Goal: Navigation & Orientation: Find specific page/section

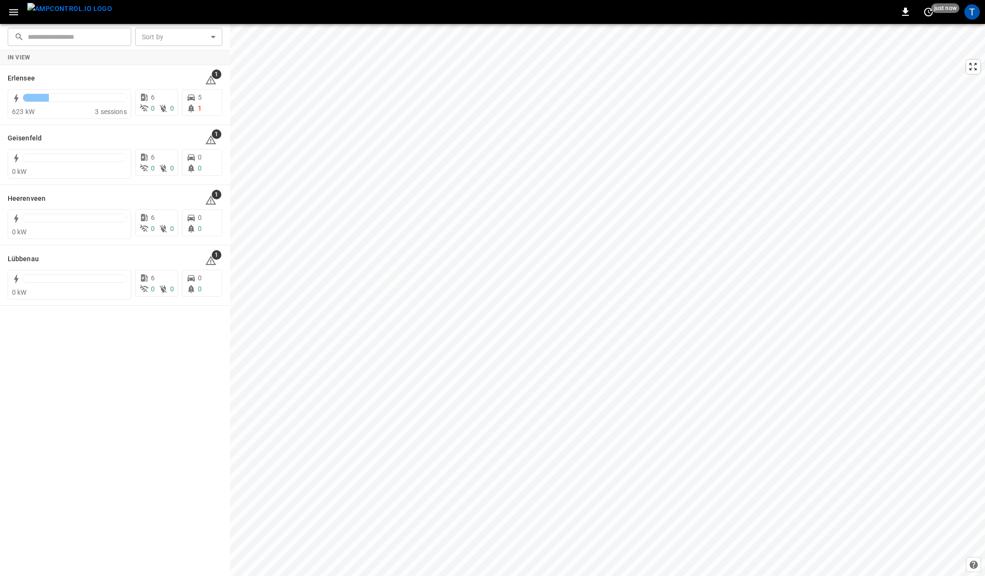
click at [14, 10] on icon "button" at bounding box center [14, 12] width 12 height 12
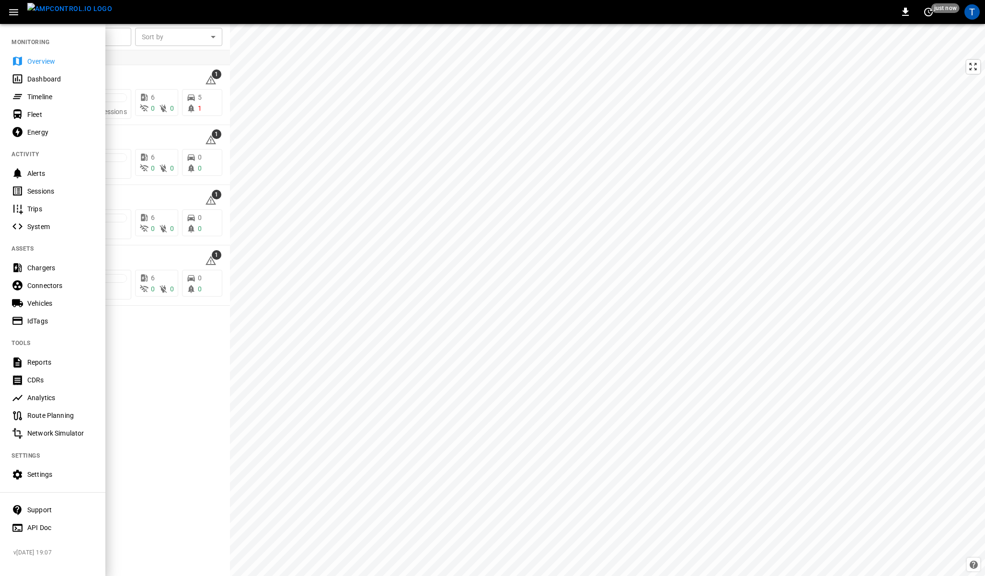
click at [124, 22] on div "0 just now T" at bounding box center [492, 12] width 985 height 24
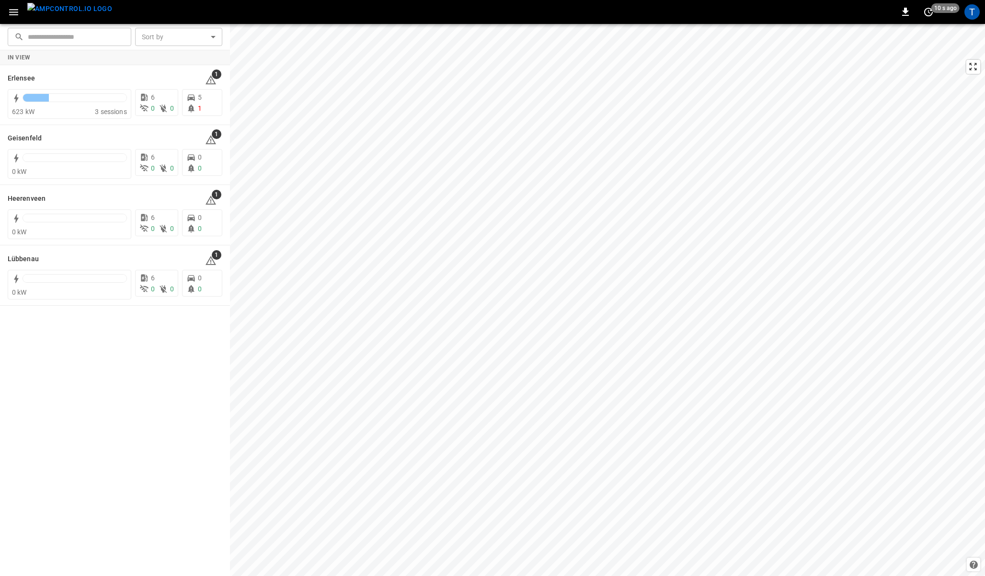
click at [16, 8] on icon "button" at bounding box center [14, 12] width 12 height 12
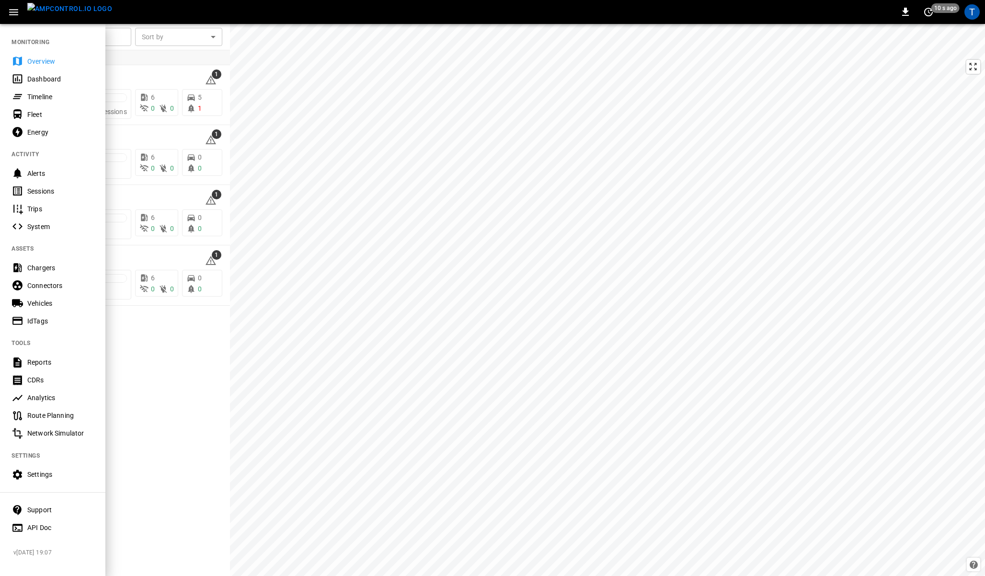
click at [27, 83] on div "Dashboard" at bounding box center [60, 79] width 67 height 10
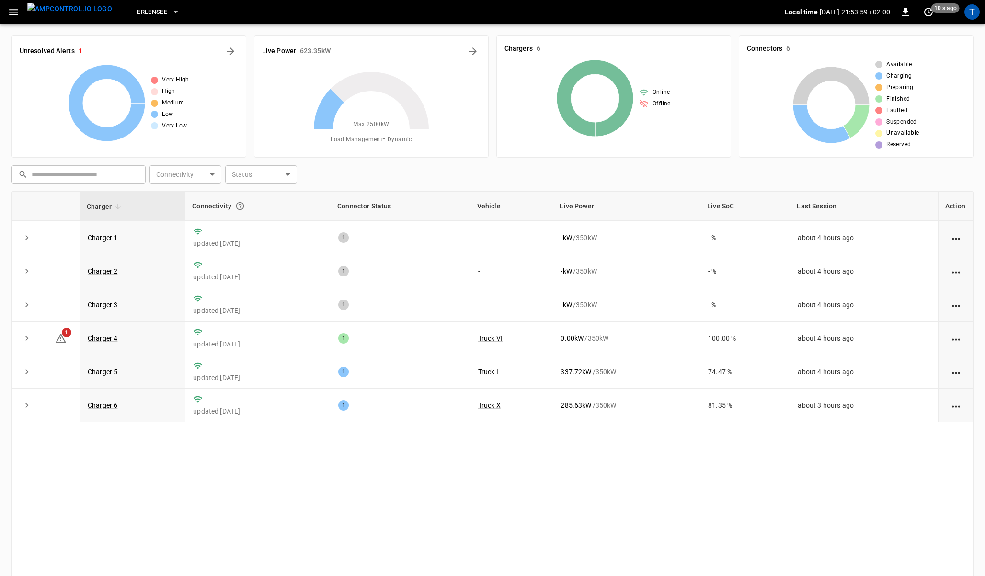
click at [13, 10] on icon "button" at bounding box center [13, 12] width 9 height 6
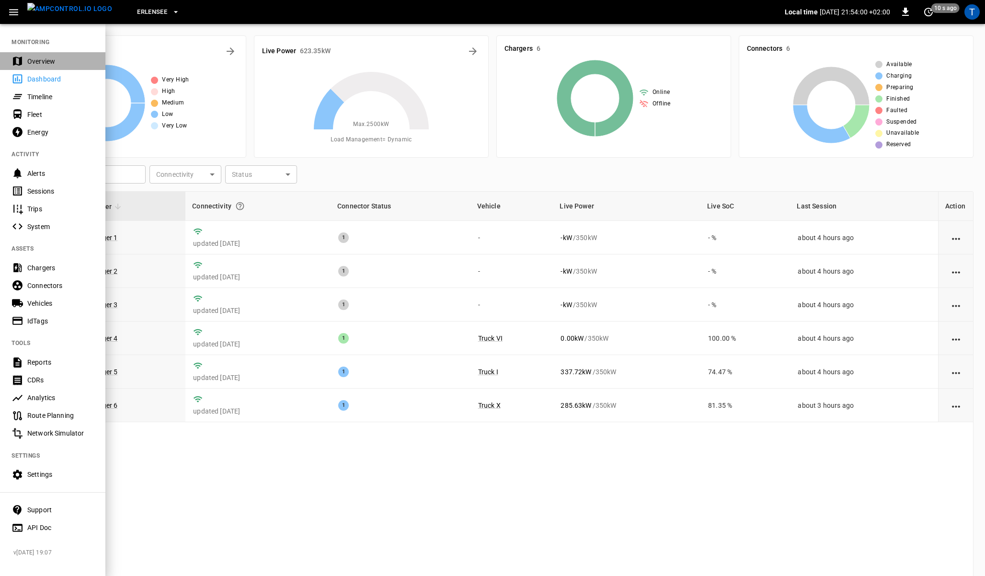
click at [33, 57] on div "Overview" at bounding box center [60, 62] width 67 height 10
